Goal: Information Seeking & Learning: Learn about a topic

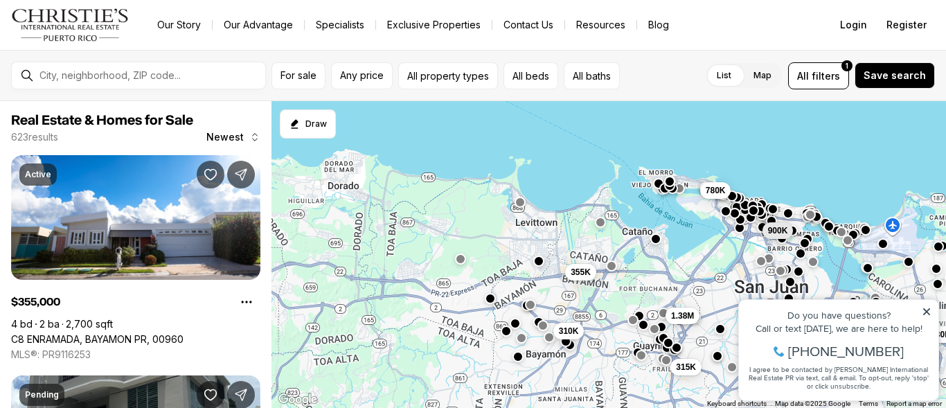
drag, startPoint x: 381, startPoint y: 313, endPoint x: 438, endPoint y: 268, distance: 72.5
click at [553, 268] on div "130K 169K 900K 355K 315K 1.38M 780K 310K" at bounding box center [609, 255] width 675 height 308
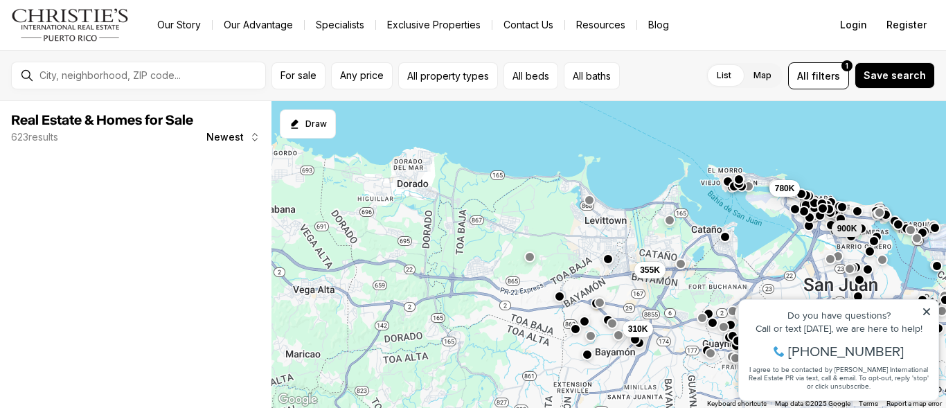
drag, startPoint x: 305, startPoint y: 259, endPoint x: 513, endPoint y: 271, distance: 208.2
click at [513, 271] on div "130K 900K 355K 315K 1.38M 780K 310K" at bounding box center [609, 255] width 675 height 308
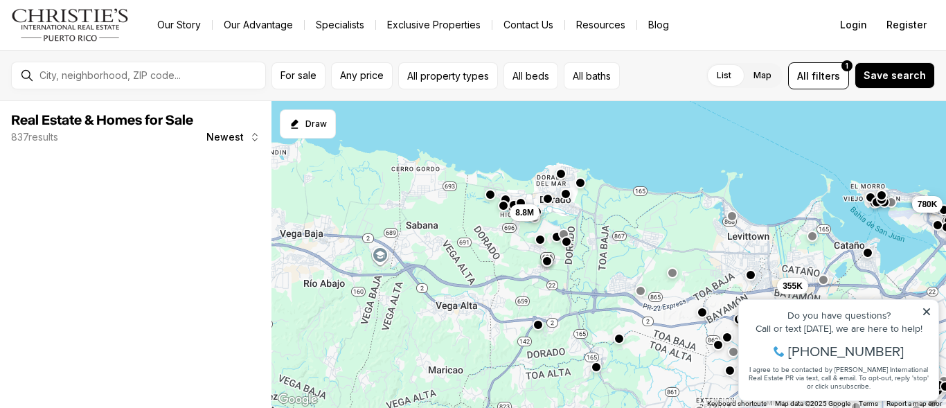
drag, startPoint x: 428, startPoint y: 267, endPoint x: 487, endPoint y: 274, distance: 59.3
click at [487, 274] on div "900K 355K 315K 1.38M 780K 310K 545K 8.8M" at bounding box center [609, 255] width 675 height 308
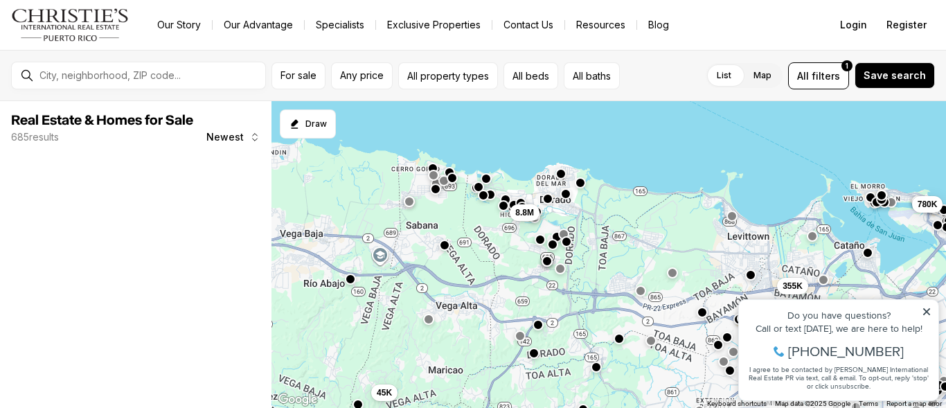
drag, startPoint x: 452, startPoint y: 271, endPoint x: 478, endPoint y: 276, distance: 26.1
click at [478, 276] on div "355K 315K 1.38M 780K 310K 545K 8.8M 45K" at bounding box center [609, 255] width 675 height 308
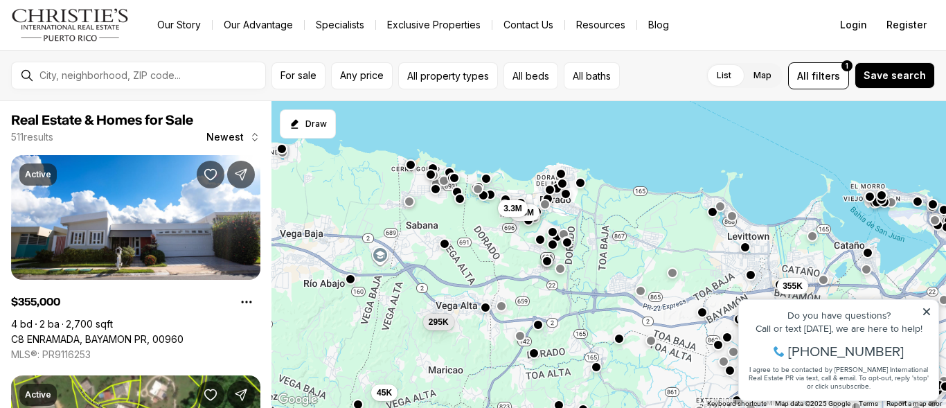
click at [446, 247] on button "button" at bounding box center [444, 243] width 11 height 11
